Goal: Task Accomplishment & Management: Complete application form

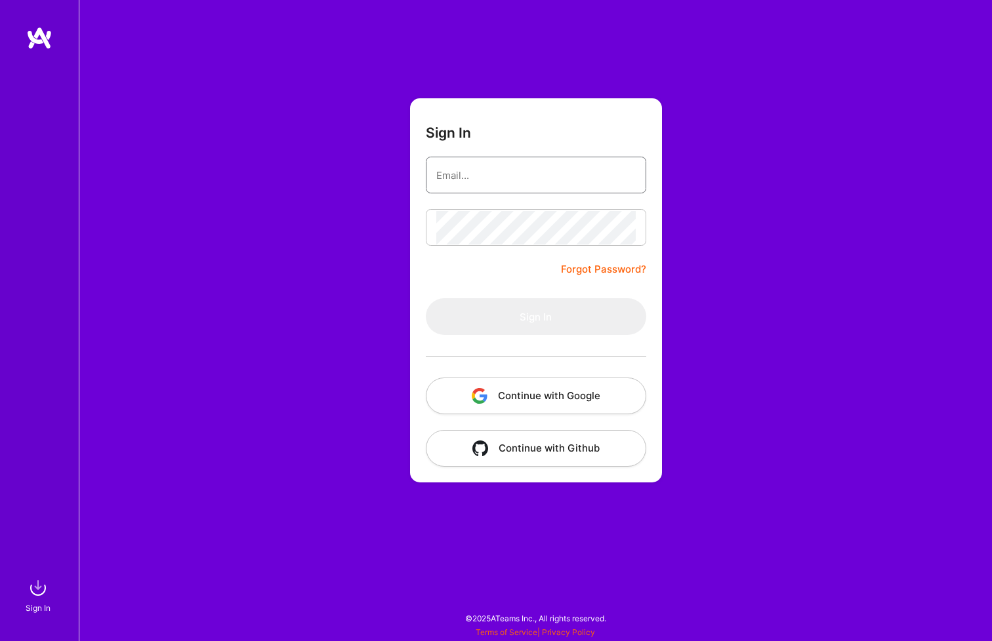
click at [451, 167] on input "email" at bounding box center [535, 175] width 199 height 33
click at [529, 179] on input "email" at bounding box center [535, 175] width 199 height 33
type input "[PERSON_NAME][EMAIL_ADDRESS][PERSON_NAME][DOMAIN_NAME]"
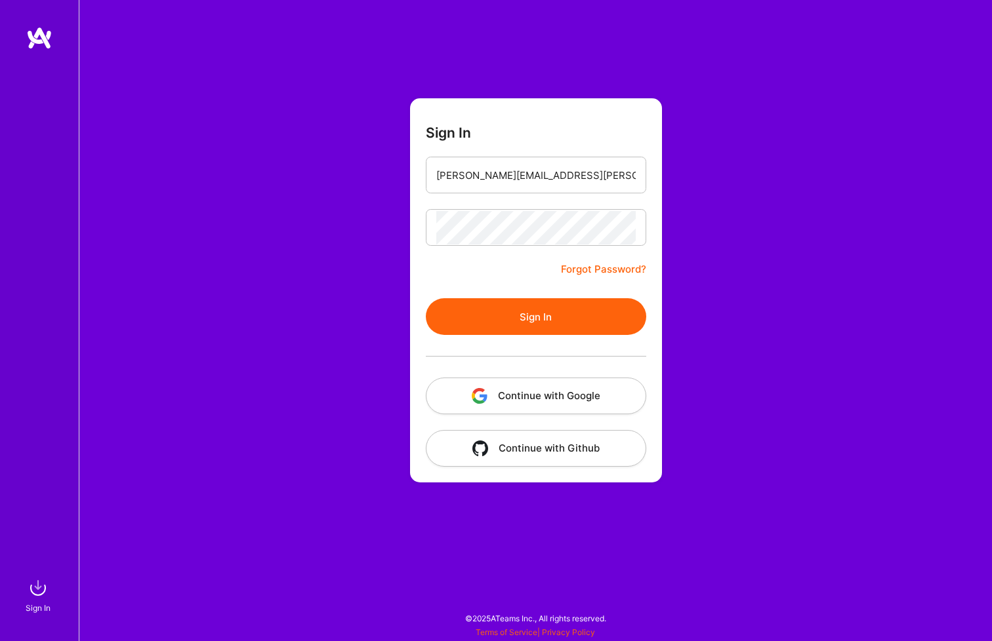
click at [557, 300] on button "Sign In" at bounding box center [536, 316] width 220 height 37
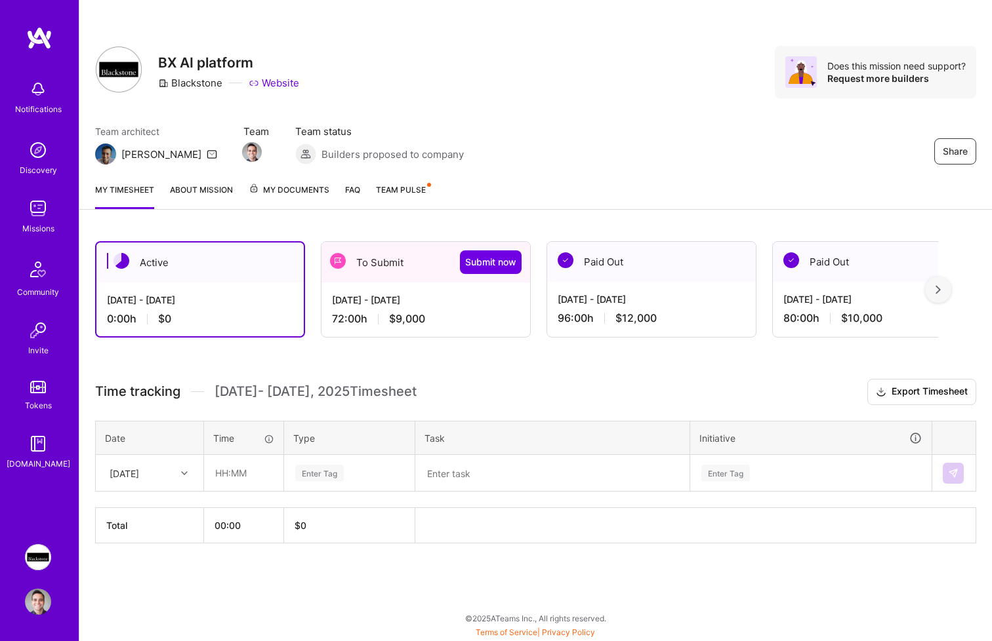
click at [433, 312] on div "[DATE] - [DATE] 72:00 h $9,000" at bounding box center [425, 310] width 209 height 54
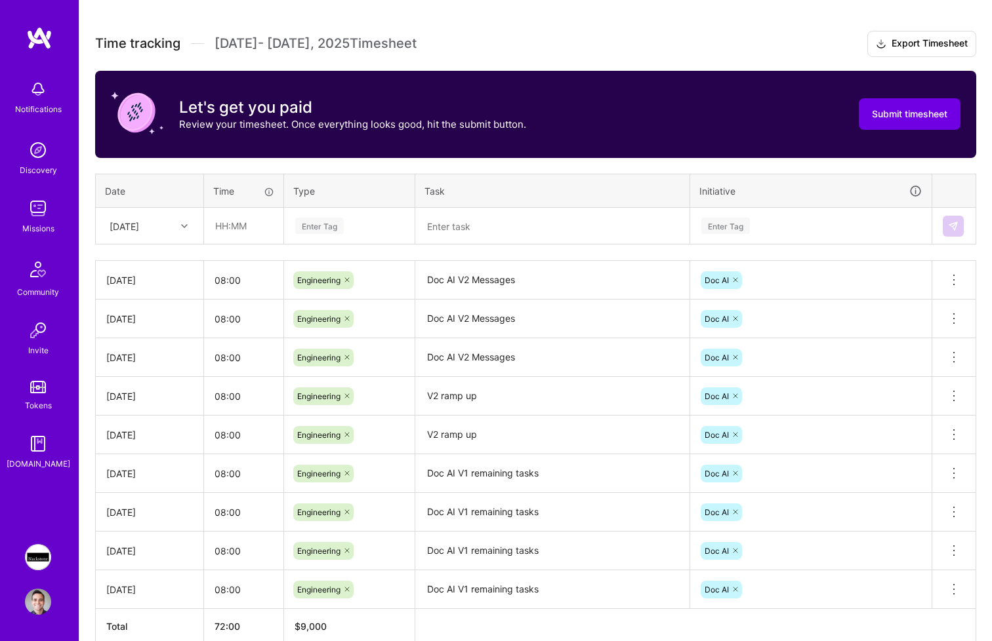
scroll to position [400, 0]
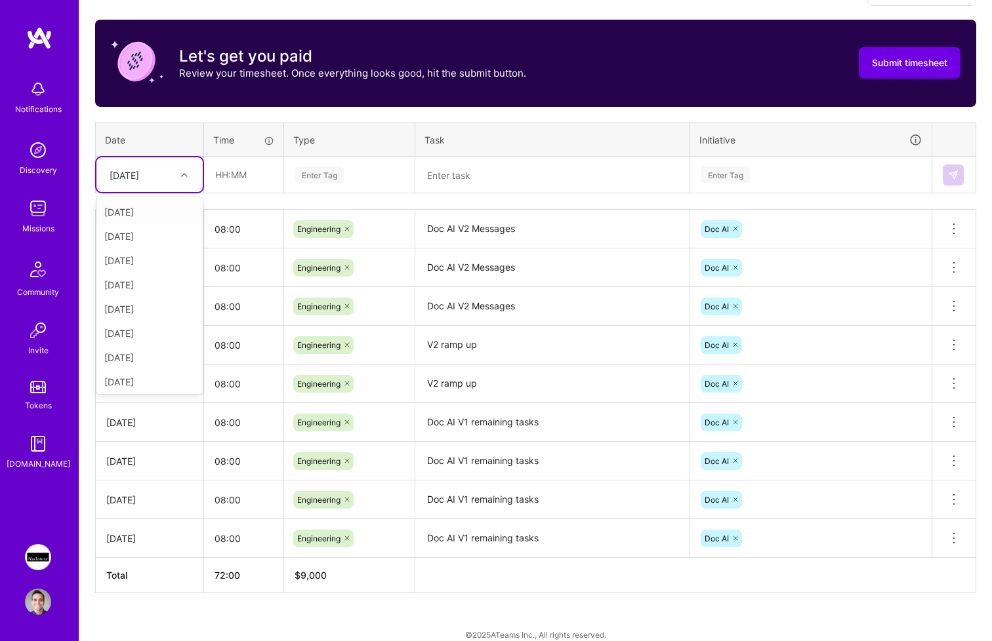
click at [149, 185] on div "[DATE]" at bounding box center [149, 174] width 106 height 35
click at [142, 354] on div "[DATE]" at bounding box center [149, 355] width 106 height 24
click at [237, 171] on input "text" at bounding box center [244, 174] width 78 height 35
type input "08:00"
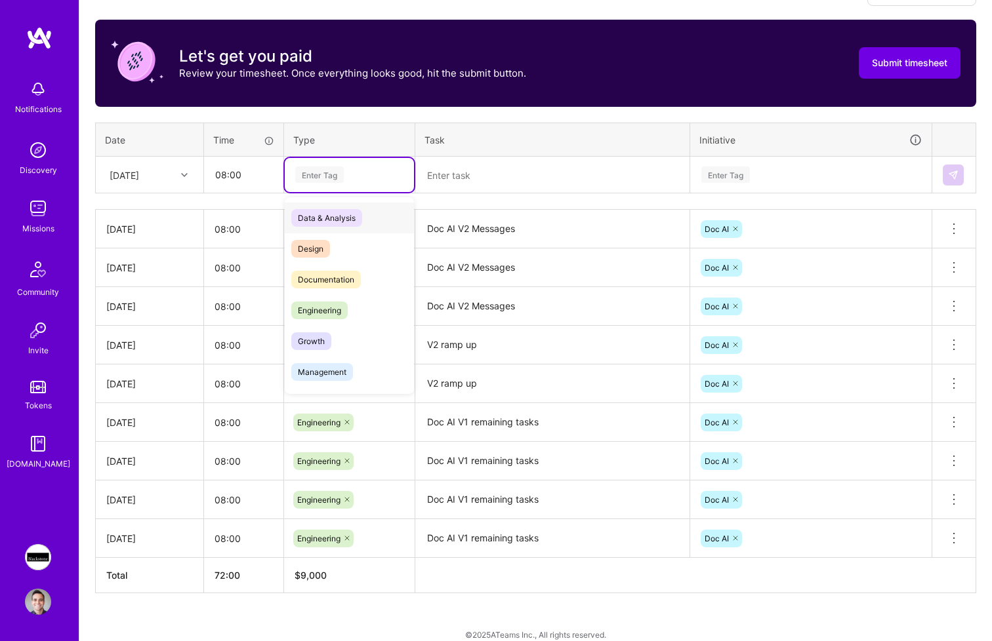
click at [366, 177] on div "Enter Tag" at bounding box center [349, 175] width 111 height 16
click at [338, 312] on span "Engineering" at bounding box center [319, 311] width 56 height 18
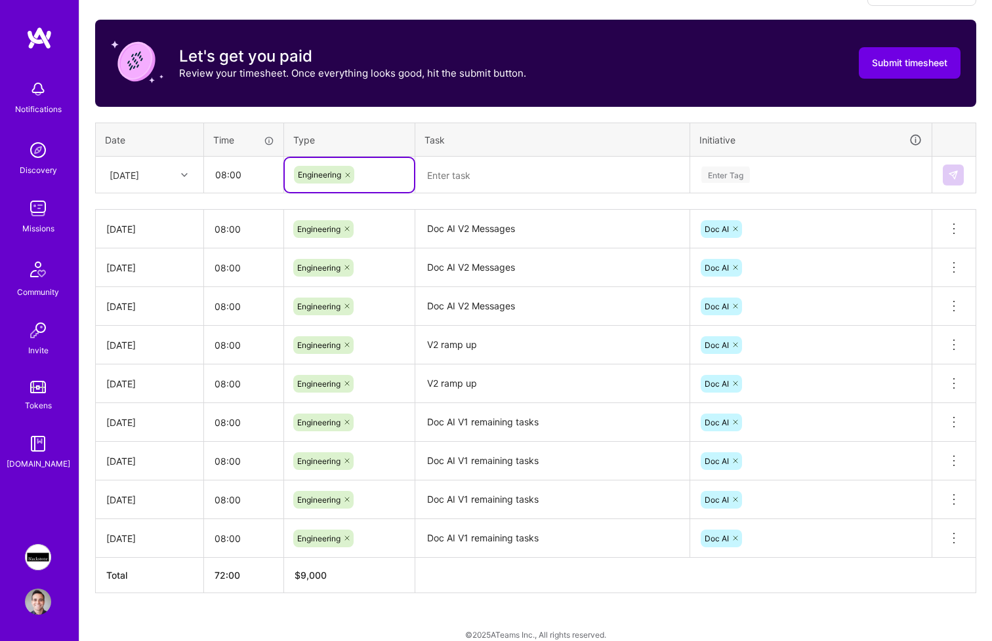
click at [440, 232] on textarea "Doc AI V2 Messages" at bounding box center [552, 229] width 272 height 36
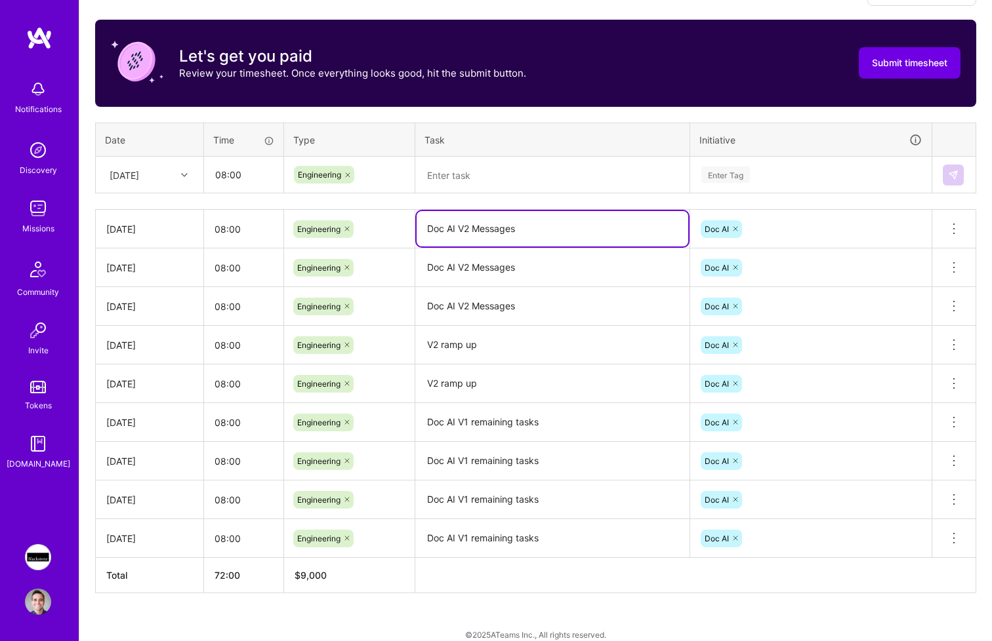
click at [440, 232] on textarea "Doc AI V2 Messages" at bounding box center [552, 228] width 272 height 35
click at [471, 176] on textarea at bounding box center [552, 175] width 272 height 34
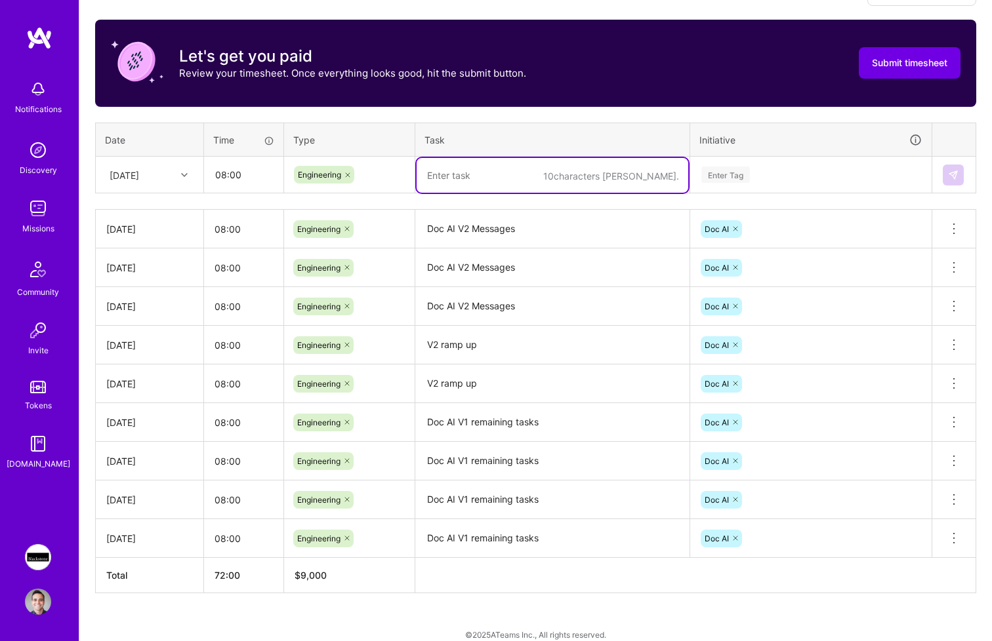
paste textarea "Doc AI V2 Messages"
type textarea "Doc AI V2 Messages"
click at [767, 171] on div "Enter Tag" at bounding box center [811, 175] width 222 height 16
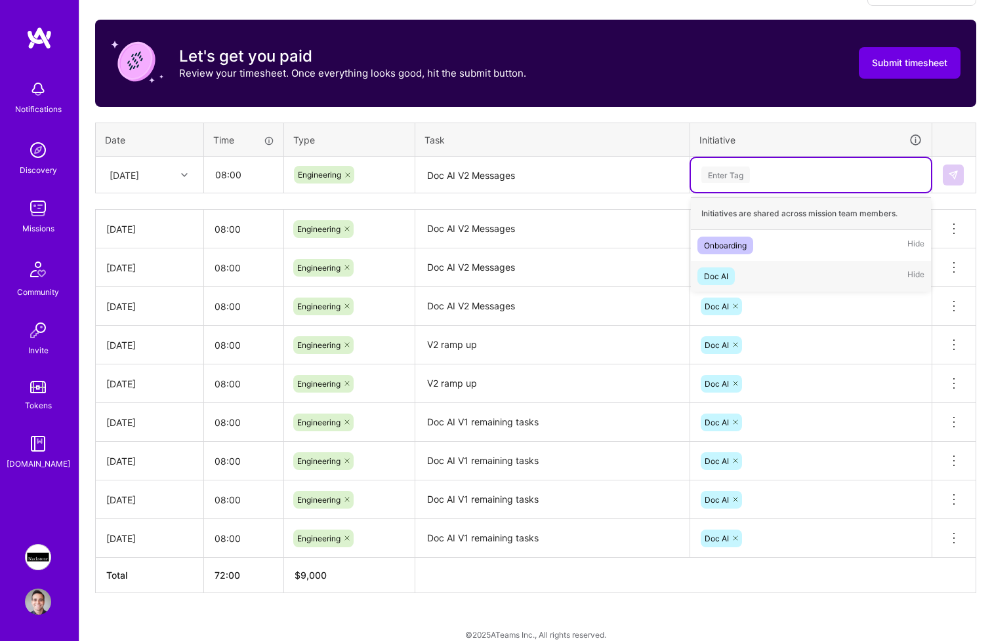
click at [772, 270] on div "Doc AI Hide" at bounding box center [811, 276] width 240 height 31
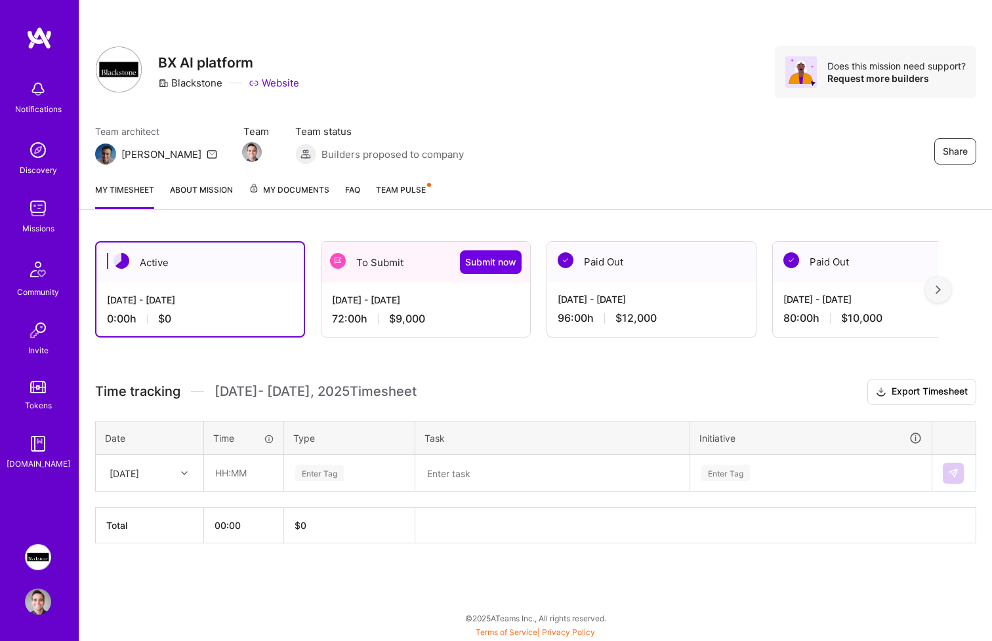
click at [378, 310] on div "[DATE] - [DATE] 72:00 h $9,000" at bounding box center [425, 310] width 209 height 54
click at [369, 283] on div "[DATE] - [DATE] 72:00 h $9,000" at bounding box center [425, 310] width 209 height 54
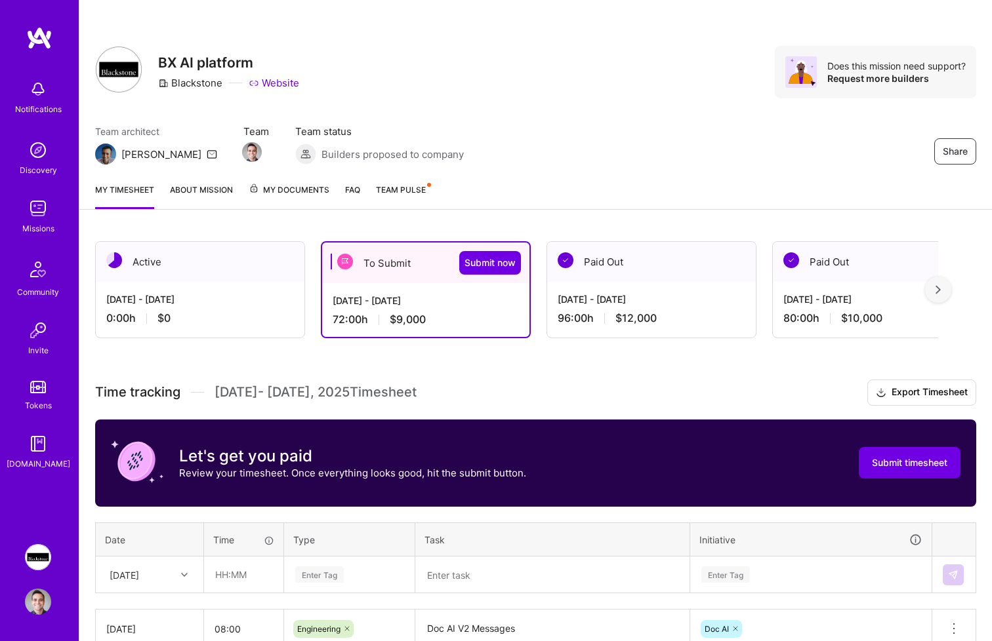
scroll to position [163, 0]
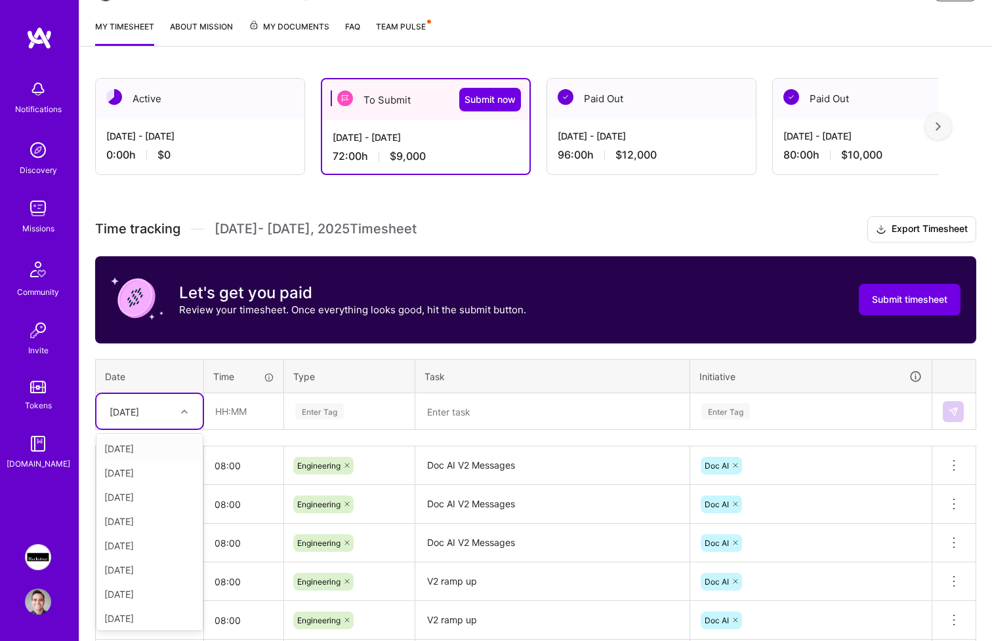
click at [188, 401] on div at bounding box center [186, 412] width 20 height 22
click at [145, 615] on div "[DATE]" at bounding box center [149, 616] width 106 height 24
click at [250, 414] on input "text" at bounding box center [244, 411] width 78 height 35
type input "08:00"
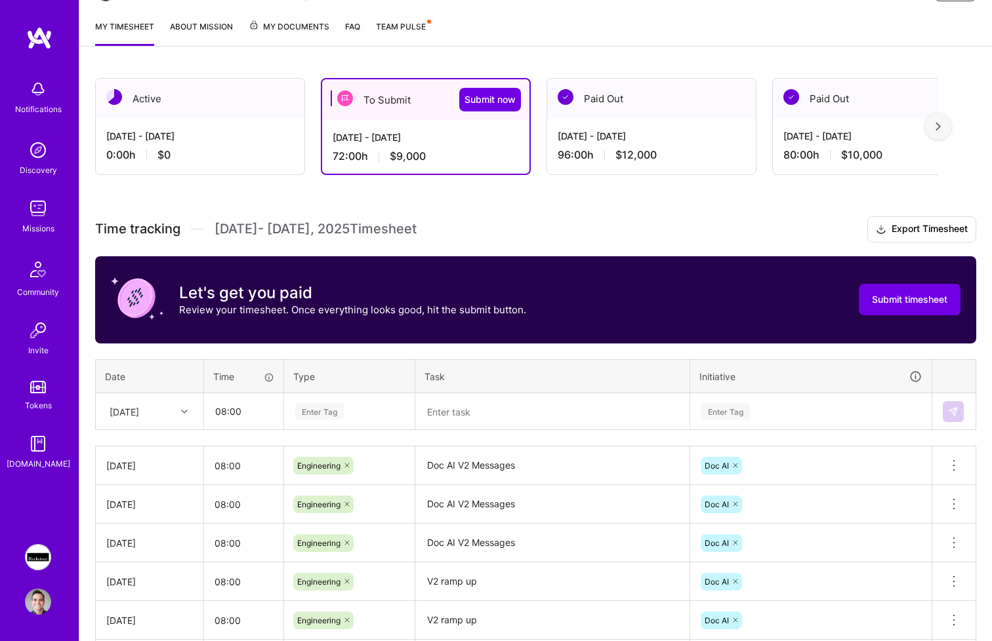
click at [329, 422] on div "Enter Tag" at bounding box center [349, 412] width 129 height 34
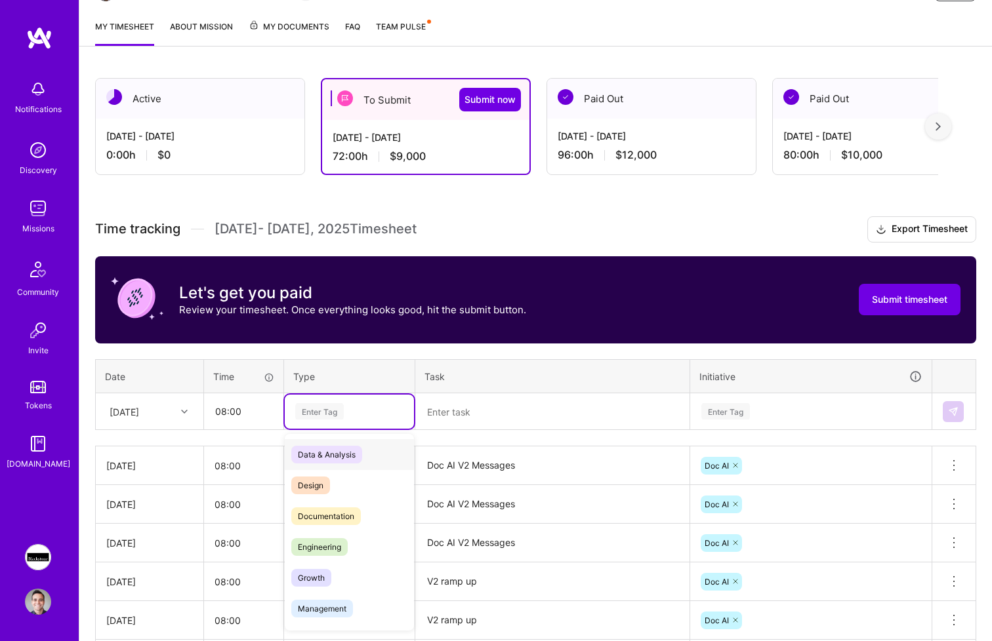
paste input "Doc AI V2 Messages"
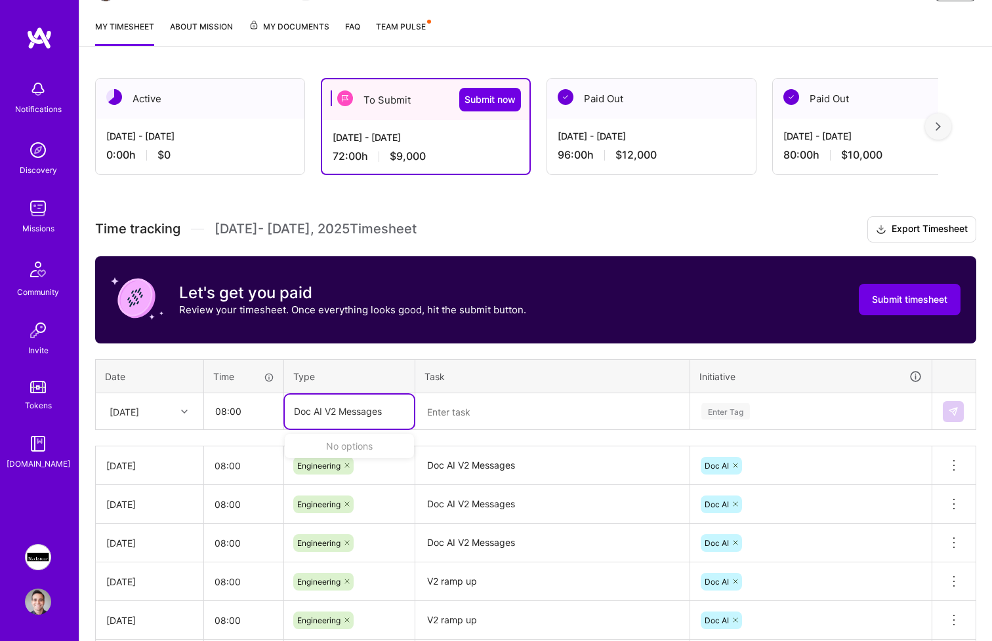
type input "Doc AI V2 Messages"
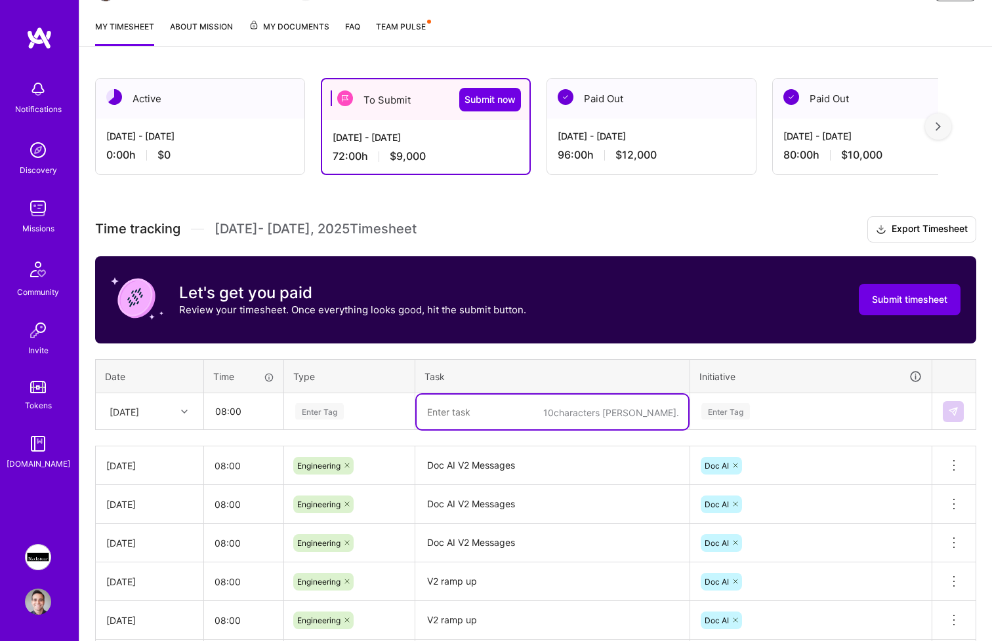
click at [482, 420] on textarea at bounding box center [552, 412] width 272 height 35
paste textarea "Doc AI V2 Messages"
type textarea "Doc AI V2 Messages"
click at [336, 420] on div "Enter Tag" at bounding box center [349, 412] width 129 height 34
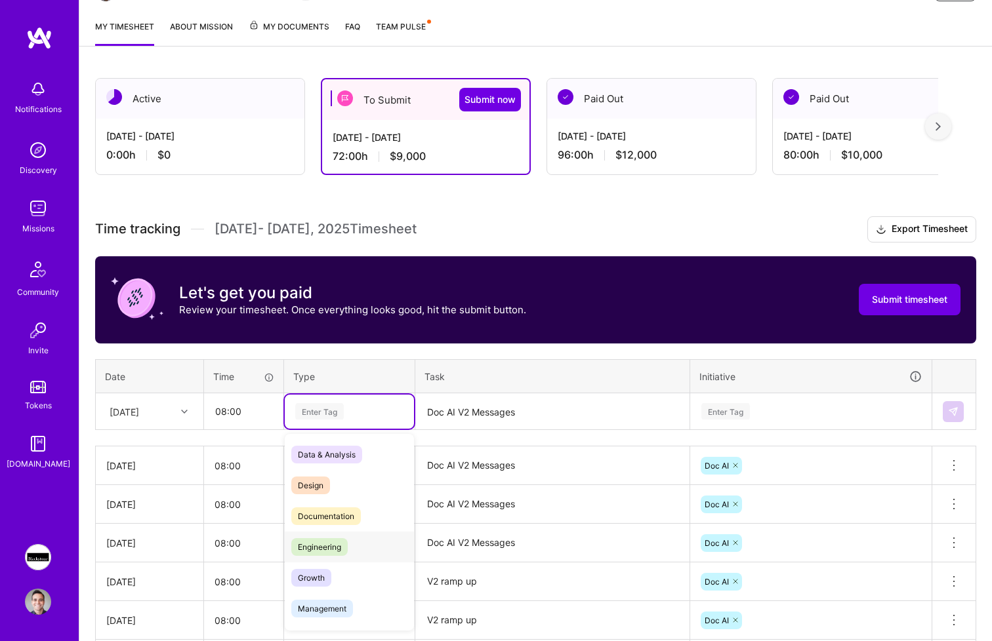
click at [319, 551] on span "Engineering" at bounding box center [319, 547] width 56 height 18
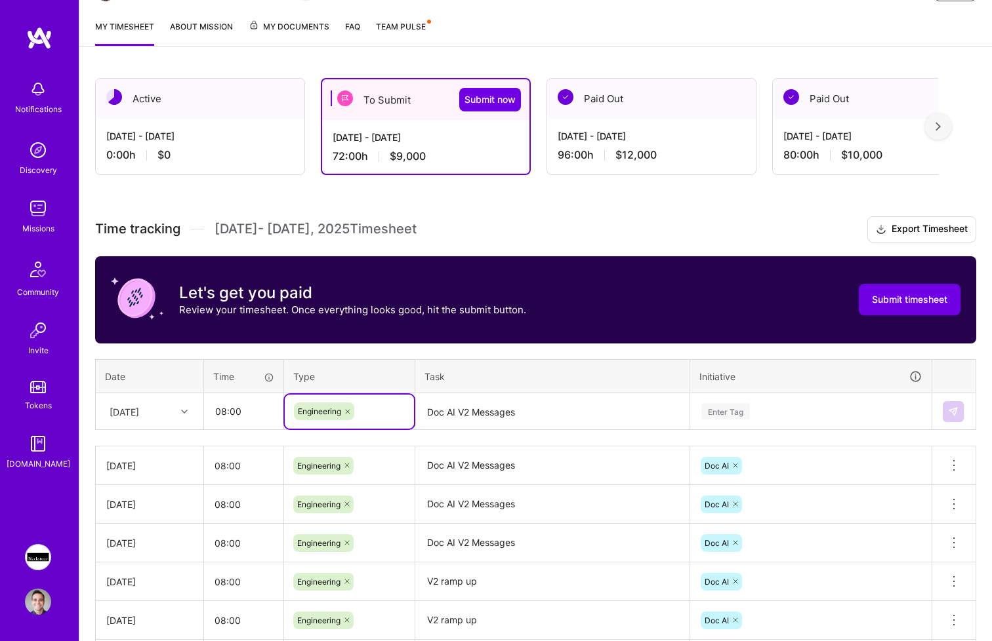
click at [813, 414] on div "Enter Tag" at bounding box center [811, 411] width 222 height 16
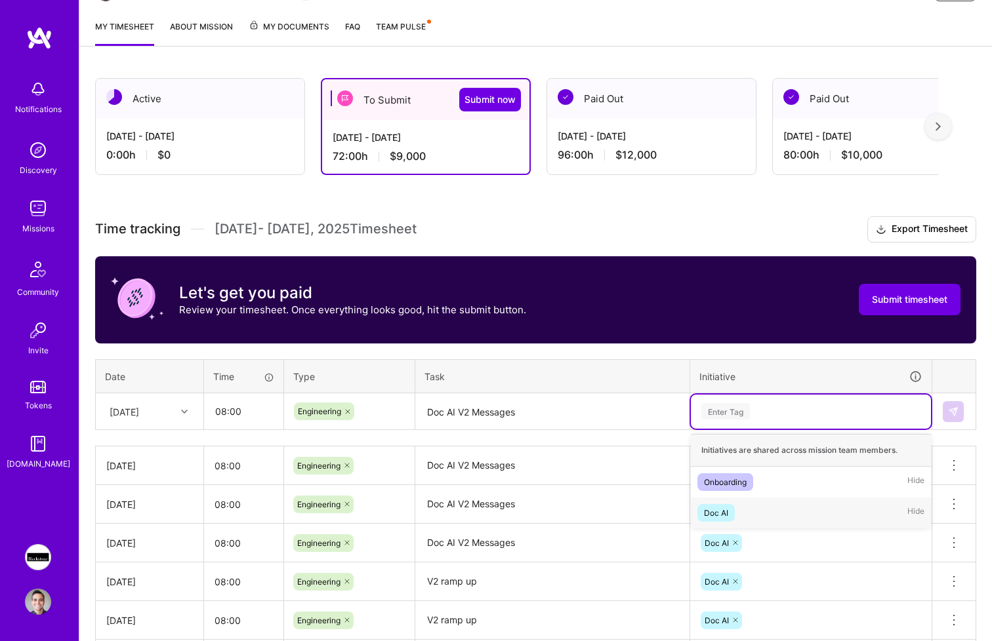
click at [763, 504] on div "Doc AI Hide" at bounding box center [811, 513] width 240 height 31
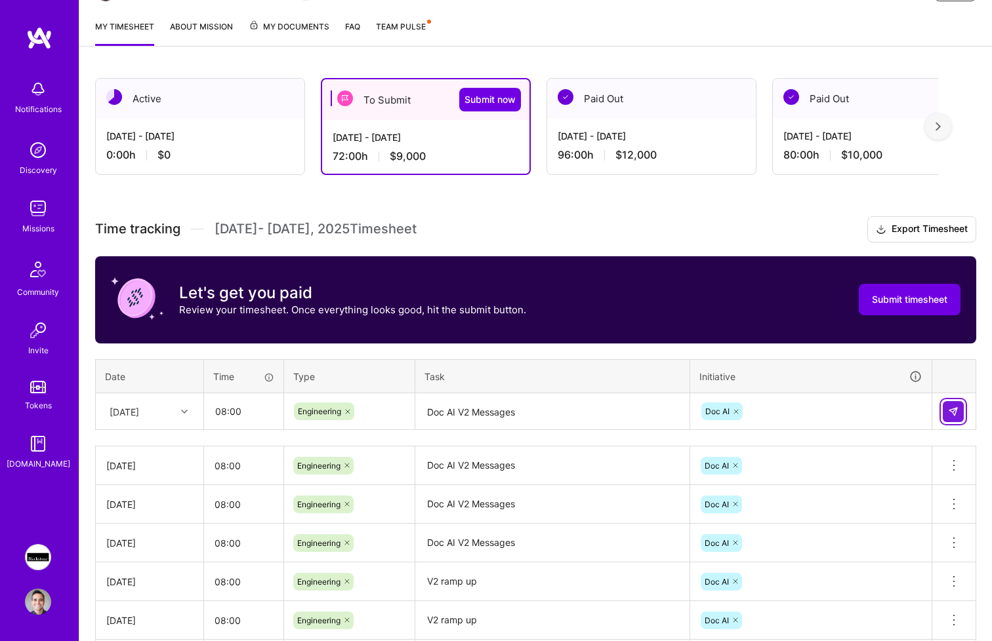
click at [950, 413] on img at bounding box center [953, 412] width 10 height 10
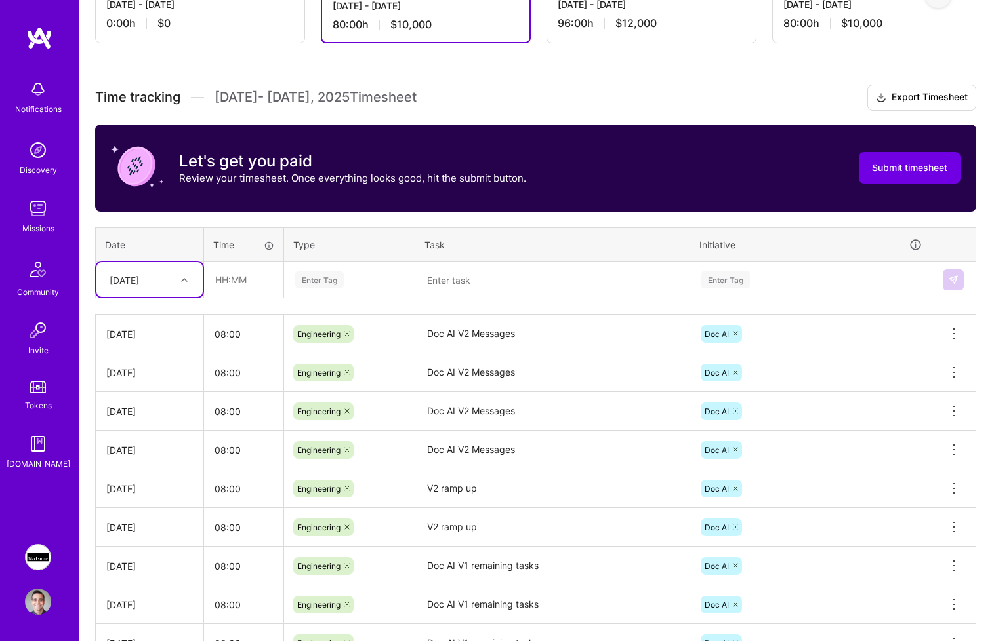
scroll to position [455, 0]
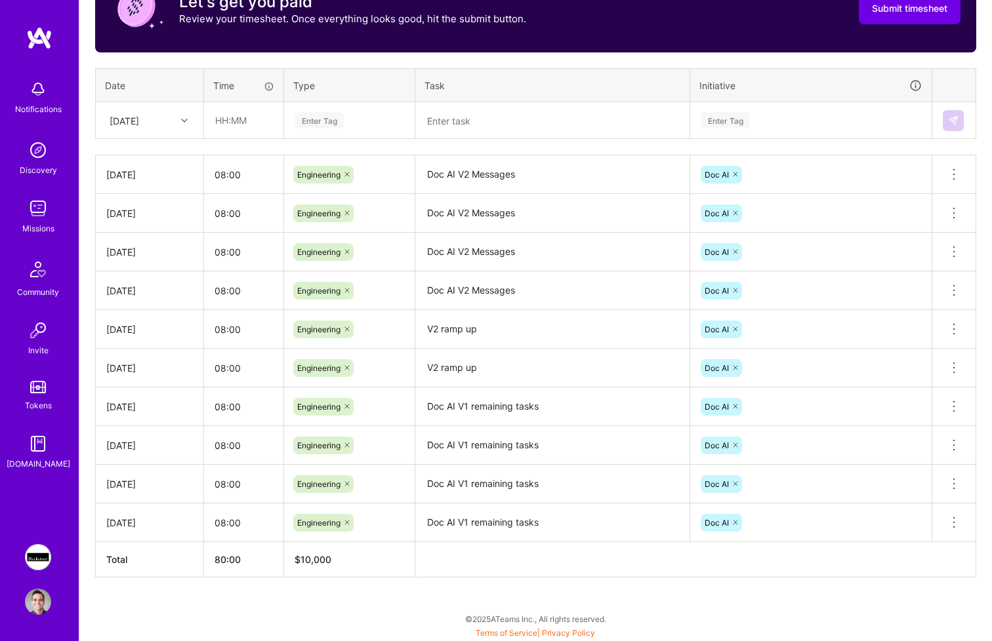
click at [128, 522] on div "[DATE]" at bounding box center [149, 523] width 87 height 14
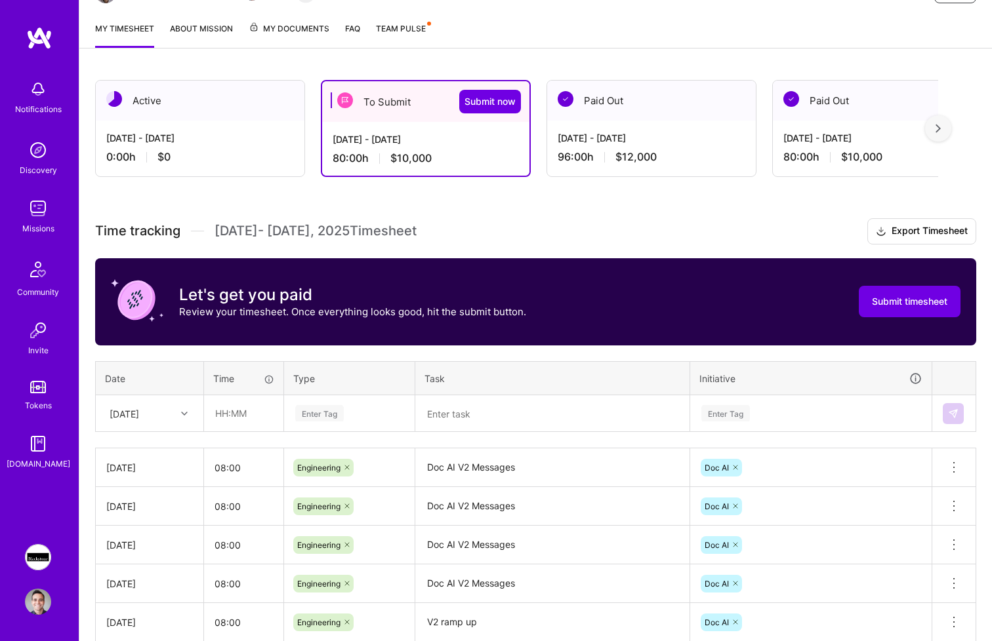
scroll to position [180, 0]
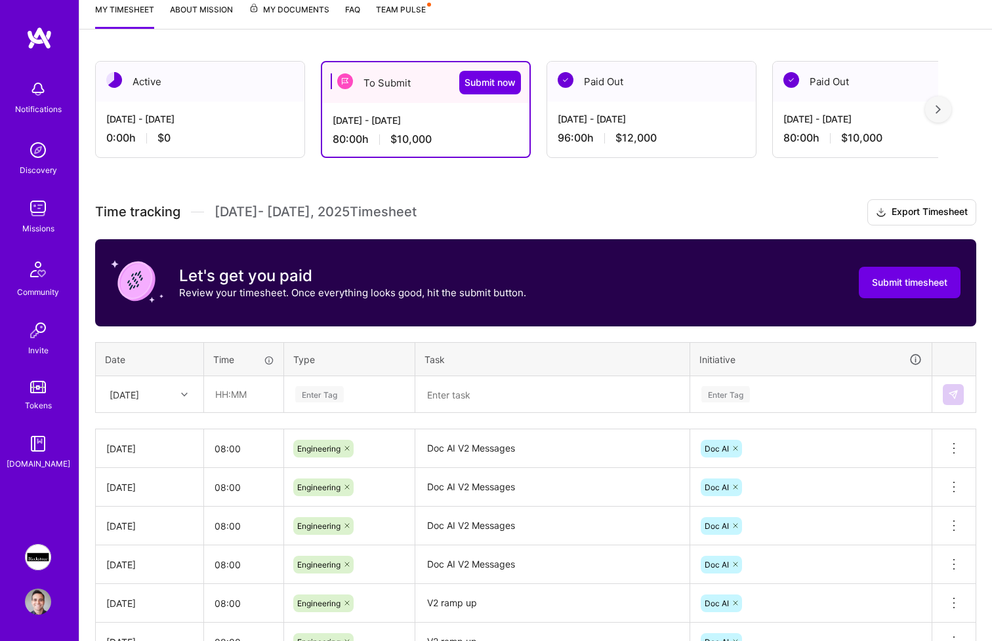
click at [155, 403] on div "[DATE]" at bounding box center [139, 395] width 73 height 22
click at [143, 592] on div "[DATE]" at bounding box center [149, 599] width 106 height 24
click at [254, 400] on input "text" at bounding box center [244, 394] width 78 height 35
type input "08:00"
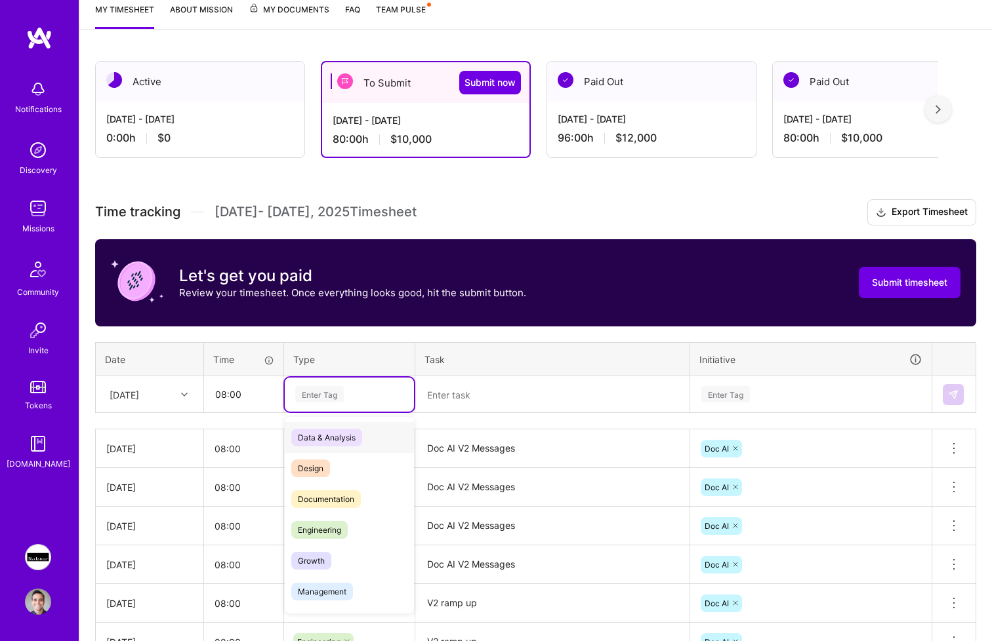
click at [347, 399] on div "Enter Tag" at bounding box center [349, 394] width 111 height 16
click at [352, 527] on div "Engineering" at bounding box center [349, 530] width 129 height 31
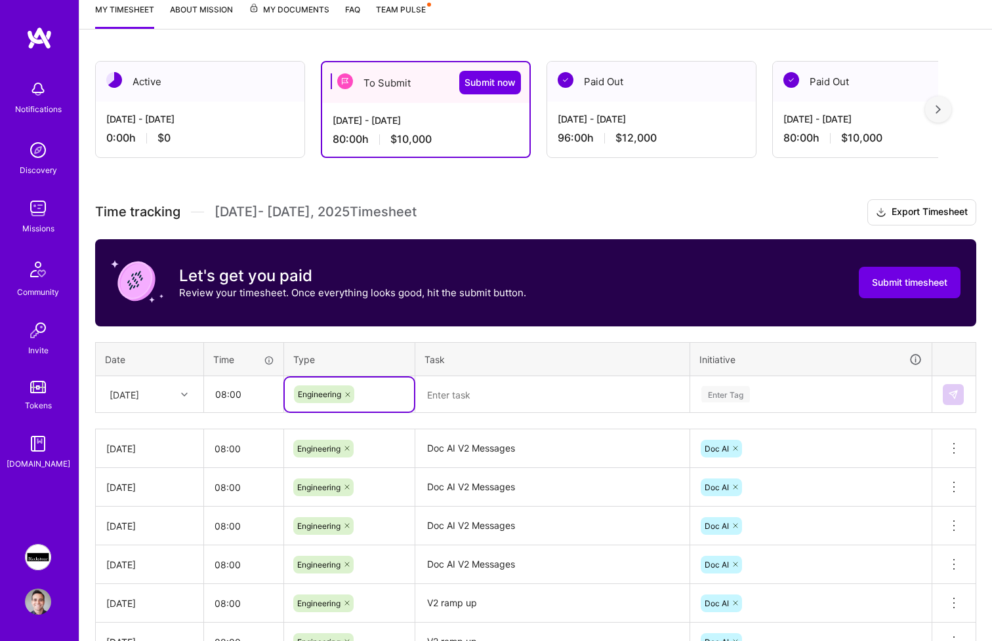
click at [515, 395] on textarea at bounding box center [552, 395] width 272 height 35
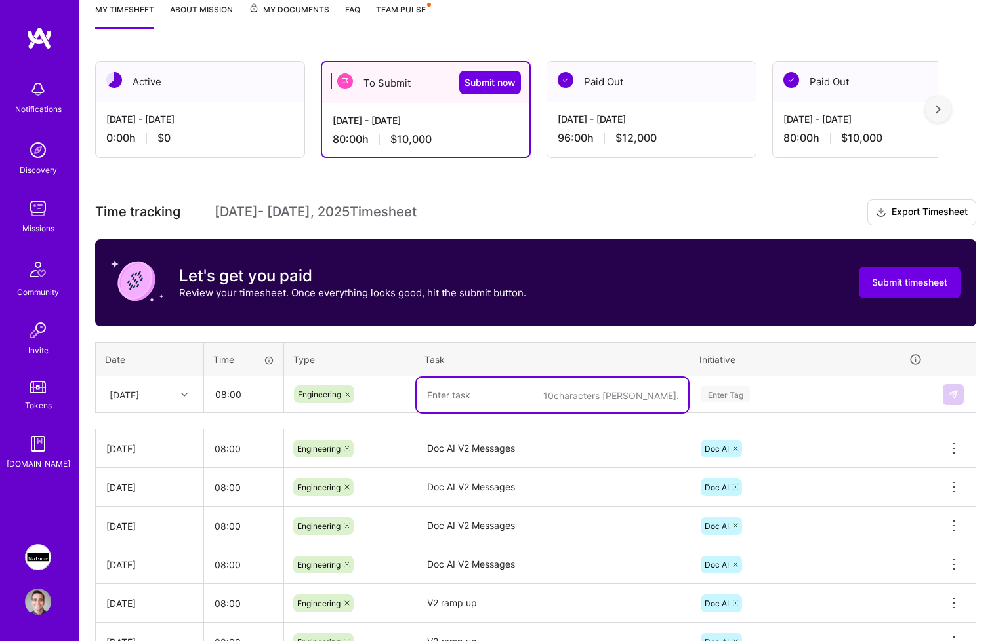
paste textarea "Doc AI V2 Messages"
type textarea "Doc AI V2 Messages"
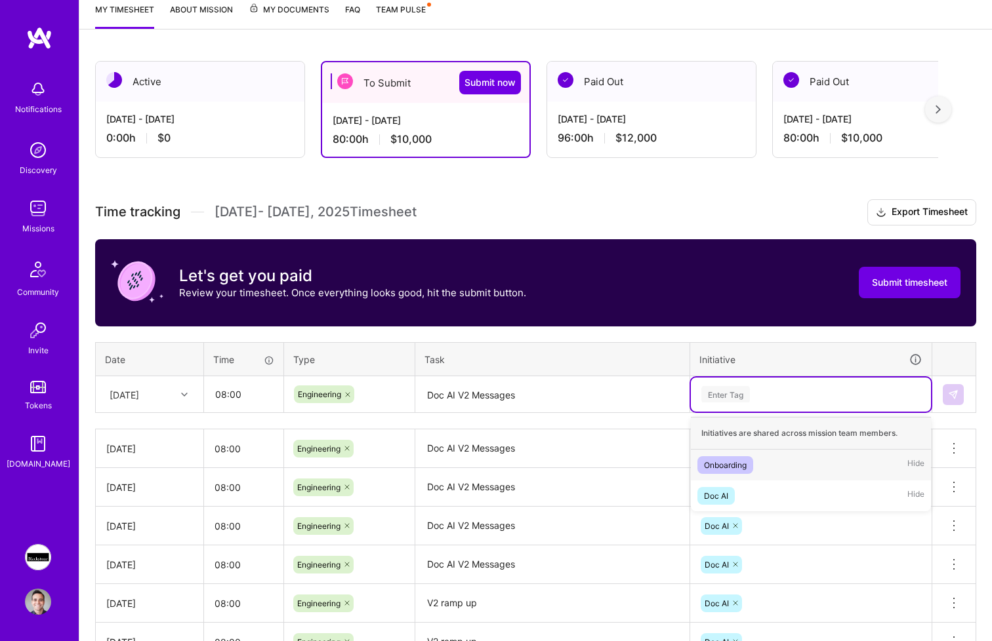
click at [801, 395] on div "Enter Tag" at bounding box center [811, 394] width 222 height 16
click at [784, 487] on div "Doc AI Hide" at bounding box center [811, 496] width 240 height 31
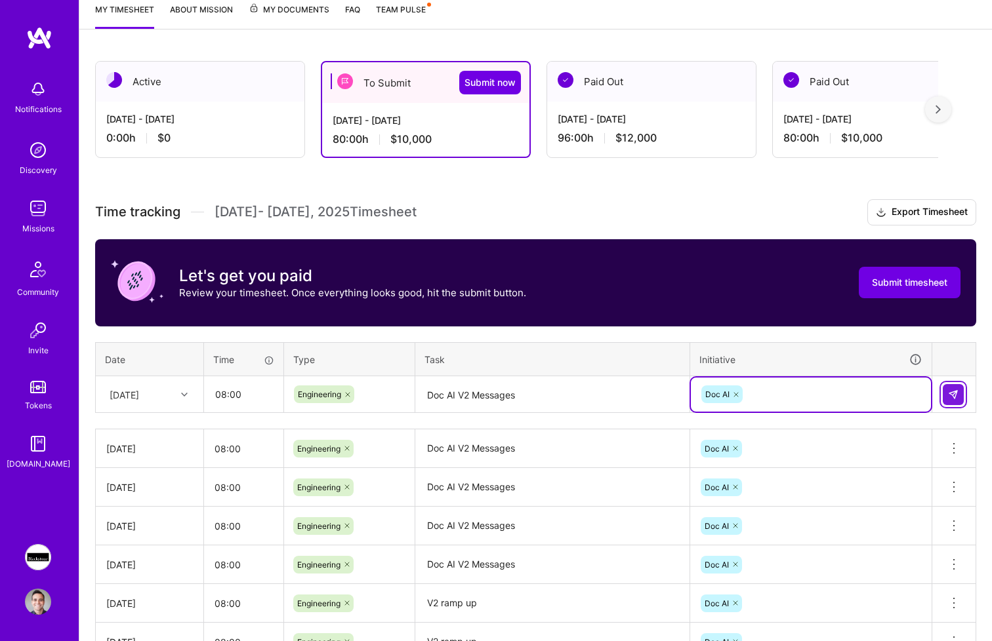
click at [948, 397] on img at bounding box center [953, 395] width 10 height 10
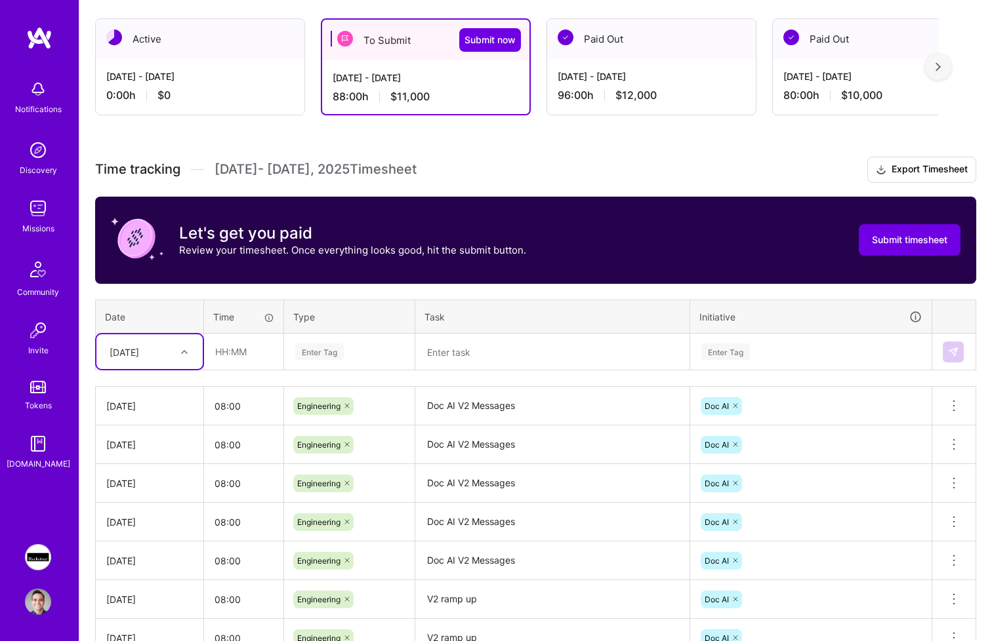
scroll to position [222, 0]
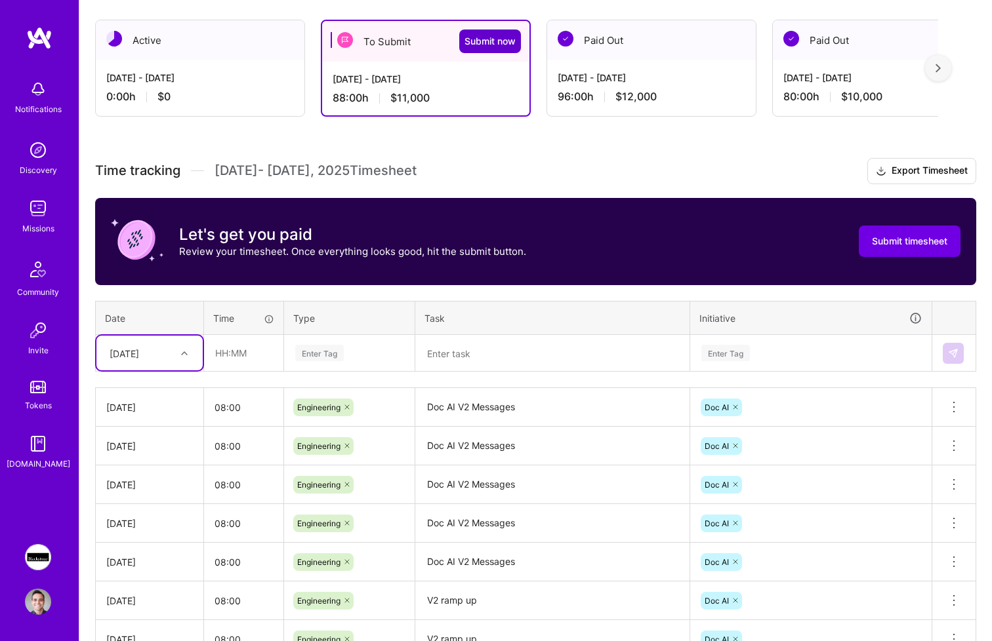
click at [483, 40] on span "Submit now" at bounding box center [489, 41] width 51 height 13
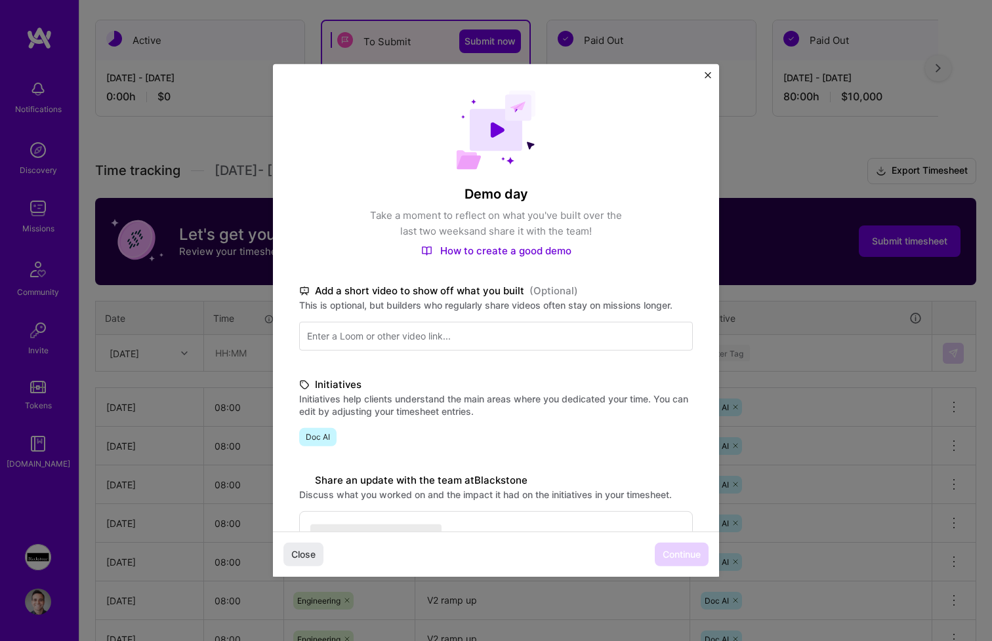
scroll to position [184, 0]
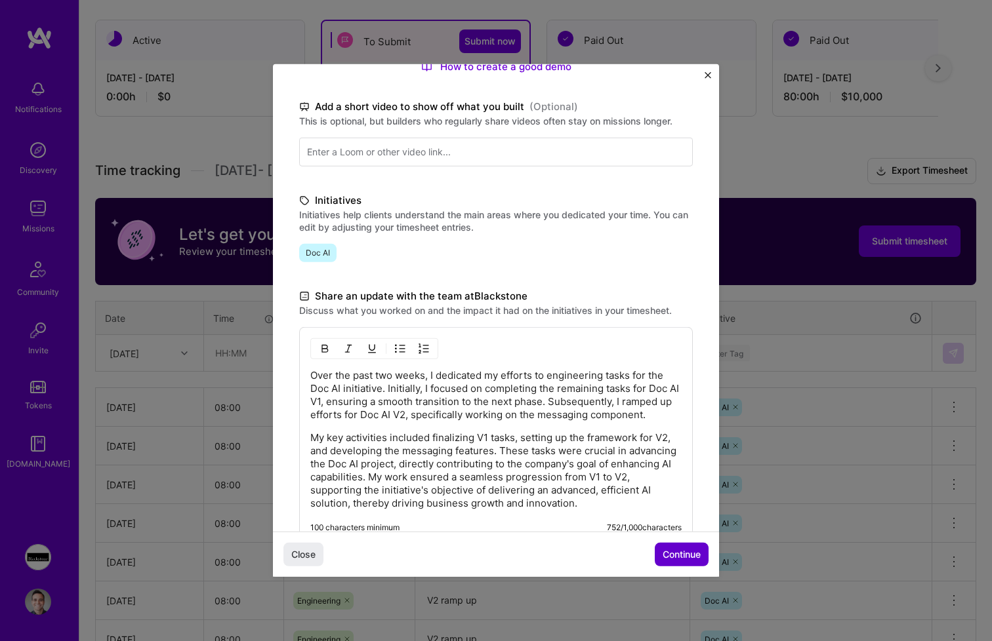
click at [684, 566] on button "Continue" at bounding box center [682, 555] width 54 height 24
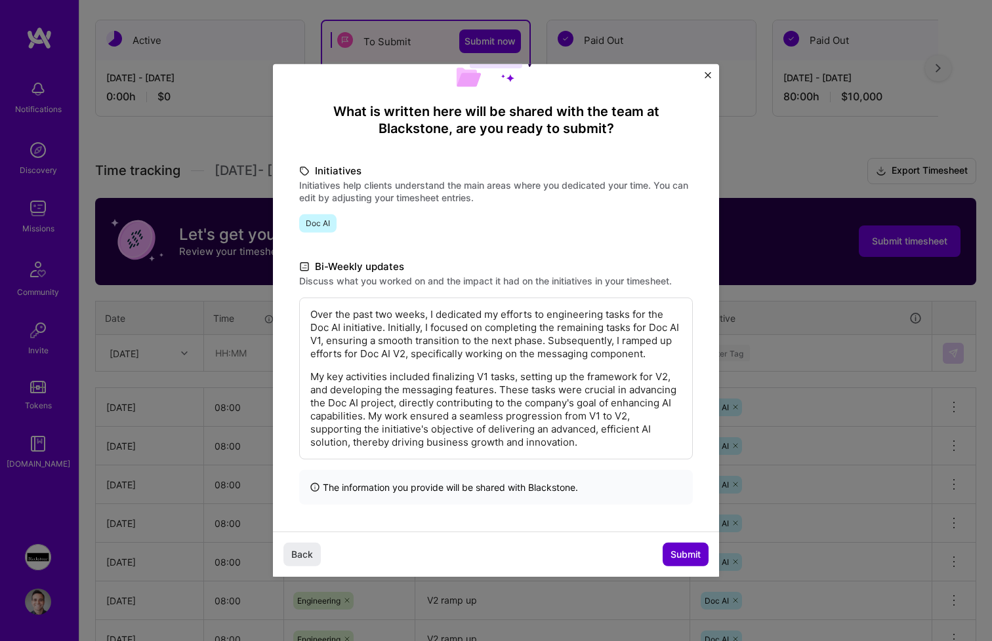
scroll to position [53, 0]
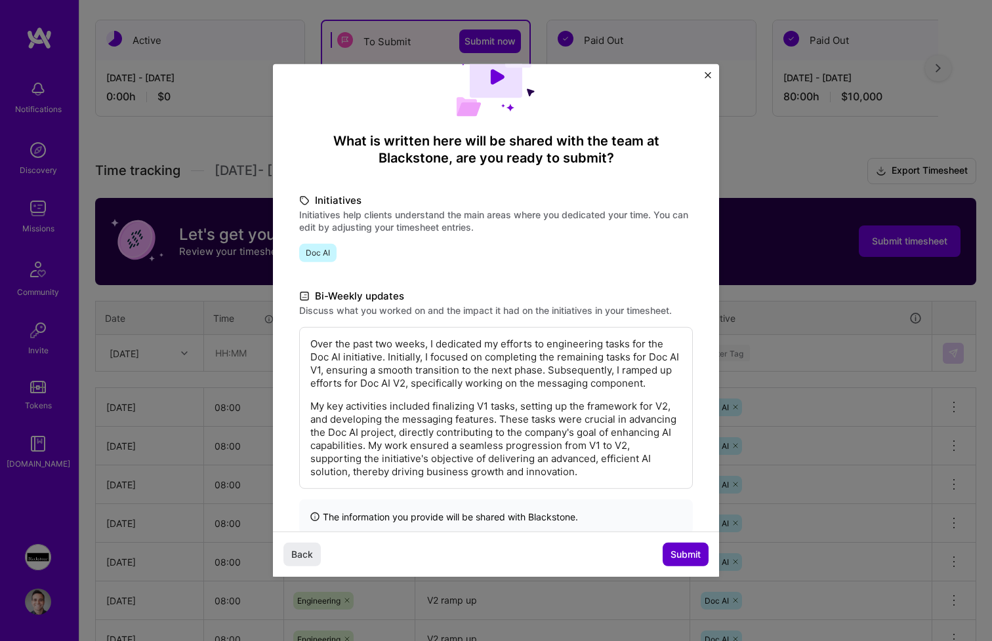
click at [676, 553] on span "Submit" at bounding box center [685, 554] width 30 height 13
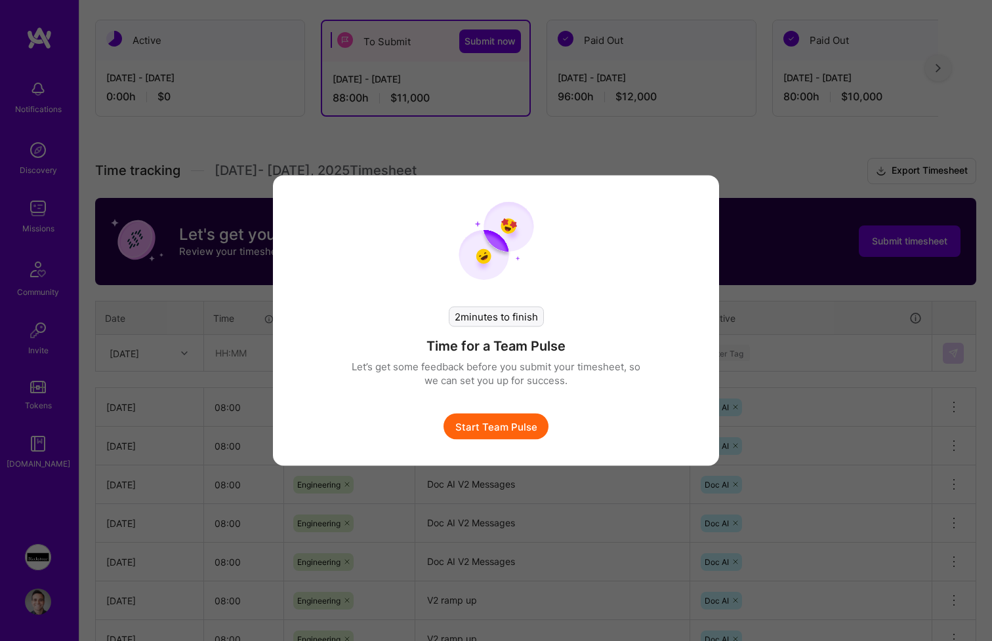
click at [479, 423] on button "Start Team Pulse" at bounding box center [495, 427] width 105 height 26
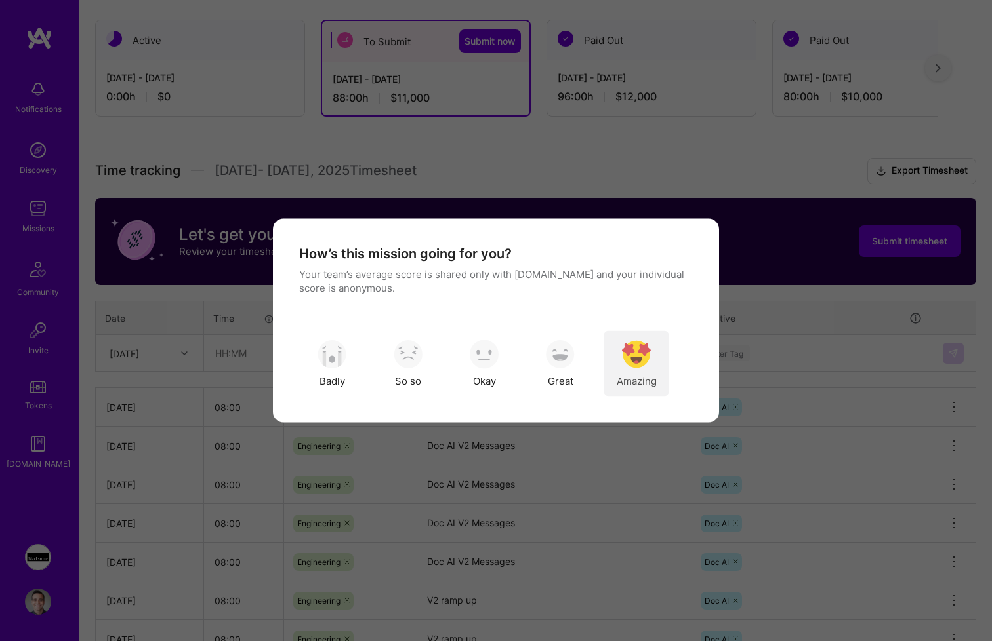
click at [664, 358] on div "Amazing" at bounding box center [636, 364] width 66 height 66
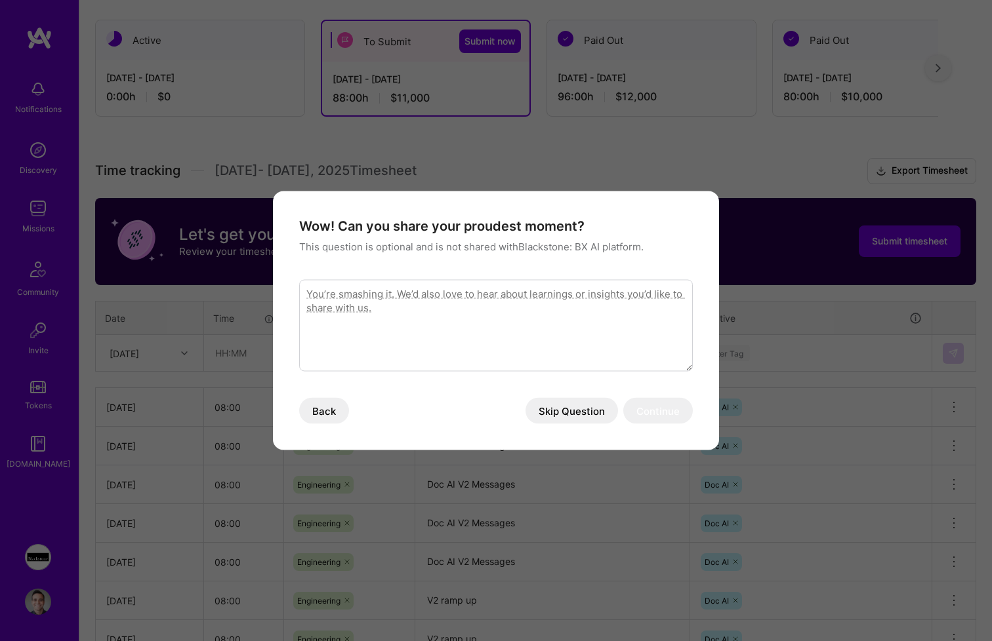
click at [592, 403] on button "Skip Question" at bounding box center [571, 411] width 92 height 26
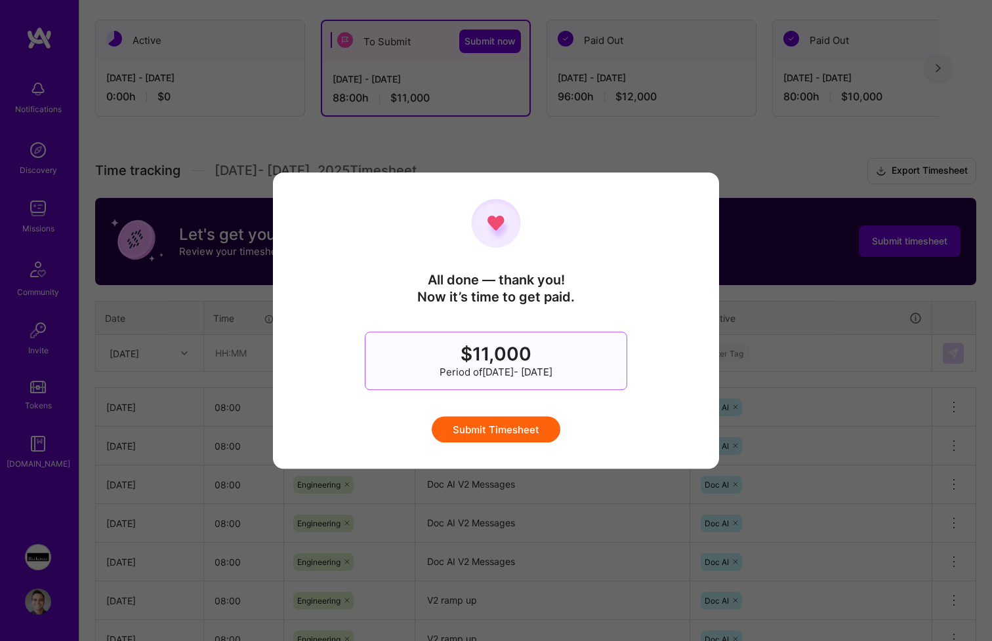
click at [517, 435] on button "Submit Timesheet" at bounding box center [496, 429] width 129 height 26
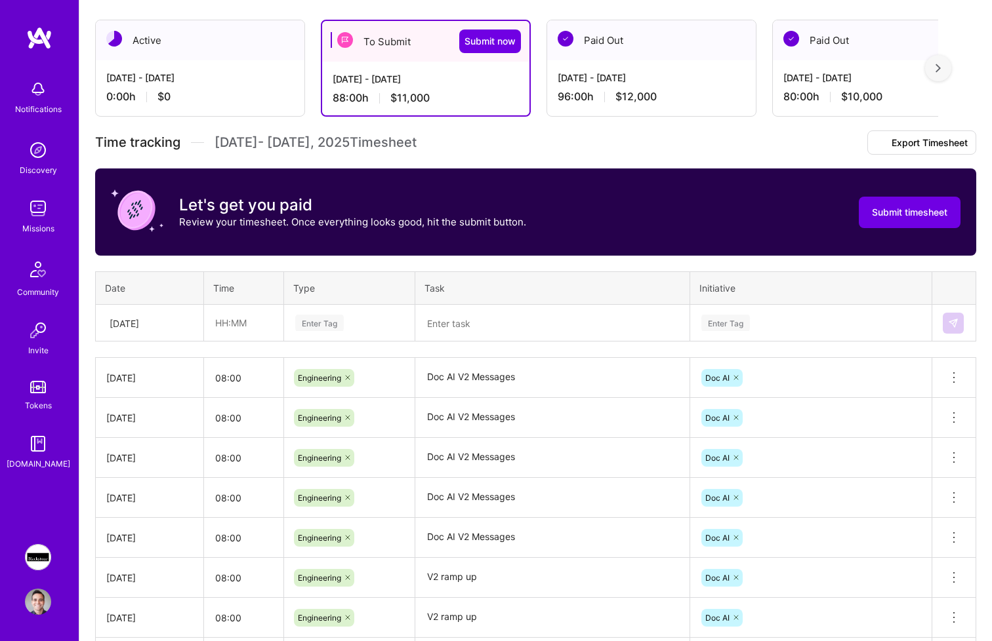
scroll to position [0, 0]
